Goal: Navigation & Orientation: Find specific page/section

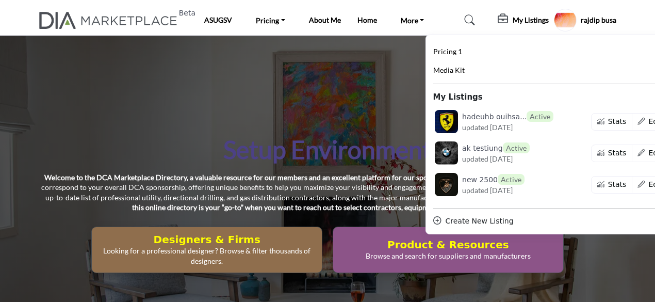
drag, startPoint x: 0, startPoint y: 0, endPoint x: 276, endPoint y: 94, distance: 291.8
click at [322, 117] on div "Setup Environment Welcome to the DCA Marketplace Directory, a valuable resource…" at bounding box center [327, 203] width 655 height 335
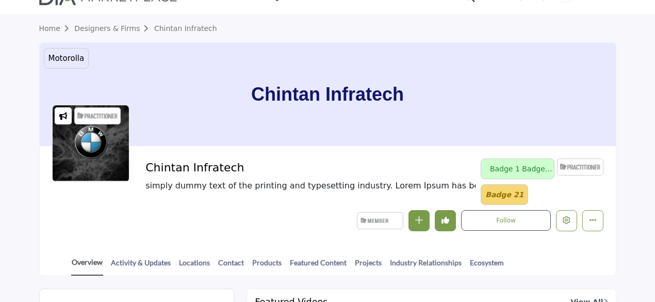
scroll to position [155, 0]
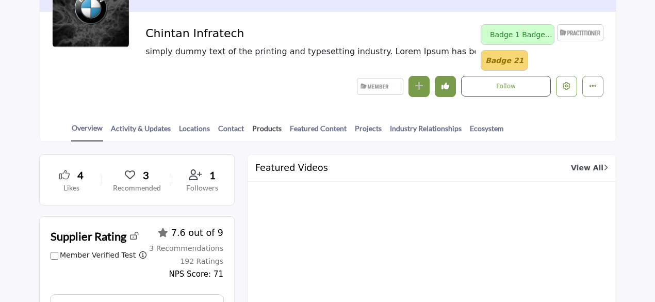
click at [261, 129] on link "Products" at bounding box center [267, 132] width 30 height 18
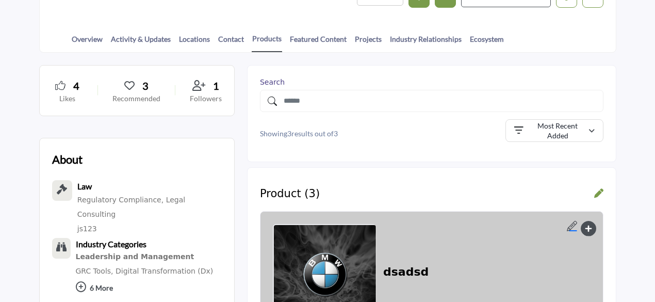
scroll to position [310, 0]
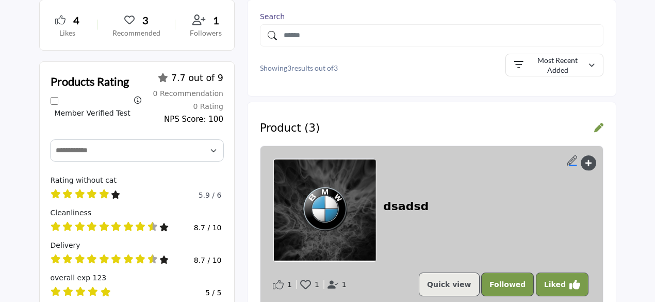
click at [397, 206] on h2 "dsadsd" at bounding box center [405, 206] width 45 height 13
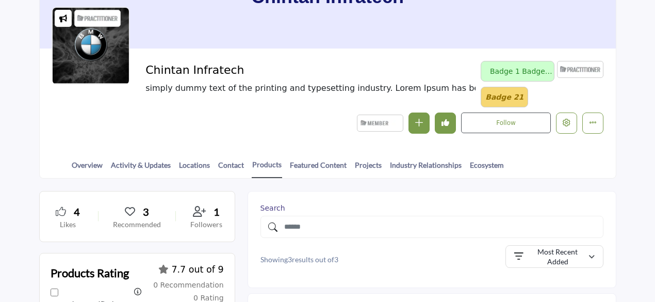
scroll to position [103, 0]
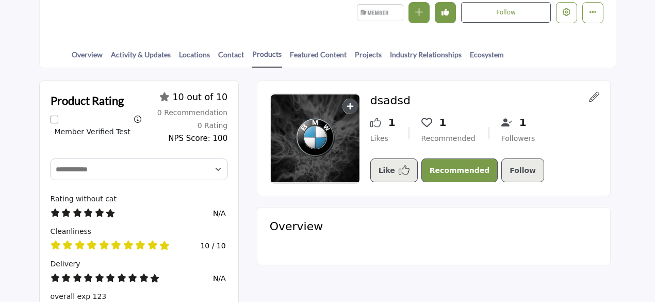
scroll to position [206, 0]
